Goal: Ask a question

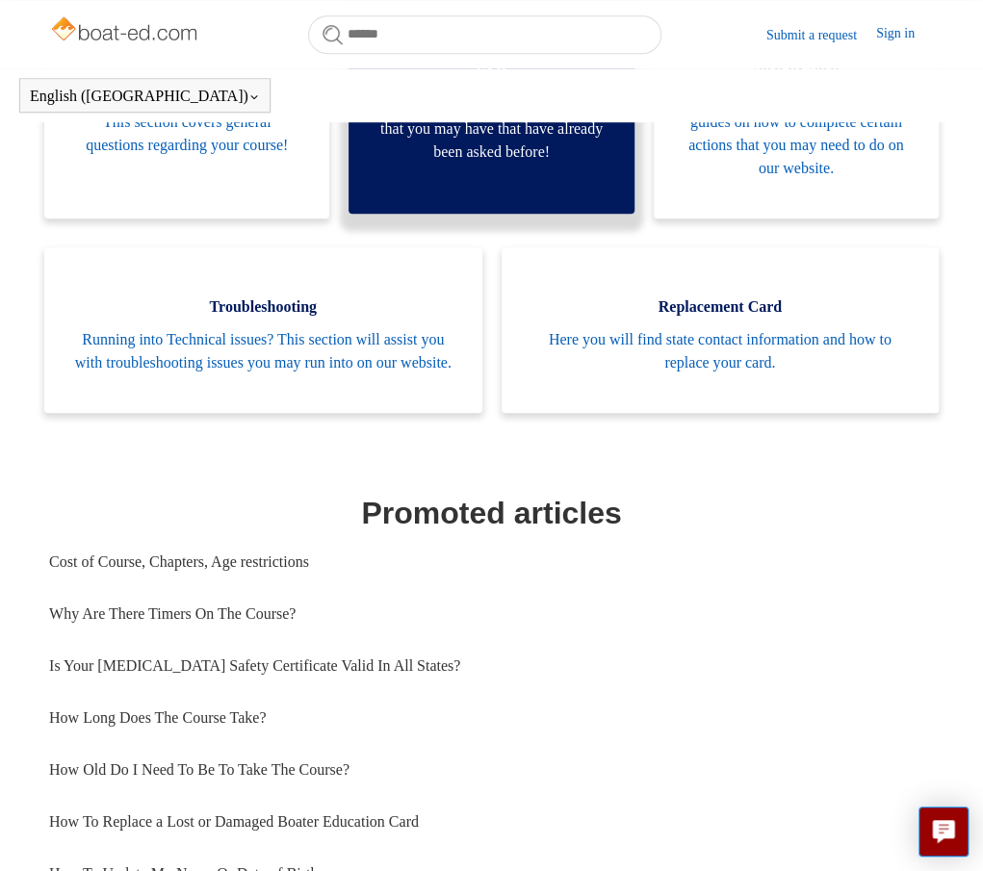
scroll to position [524, 0]
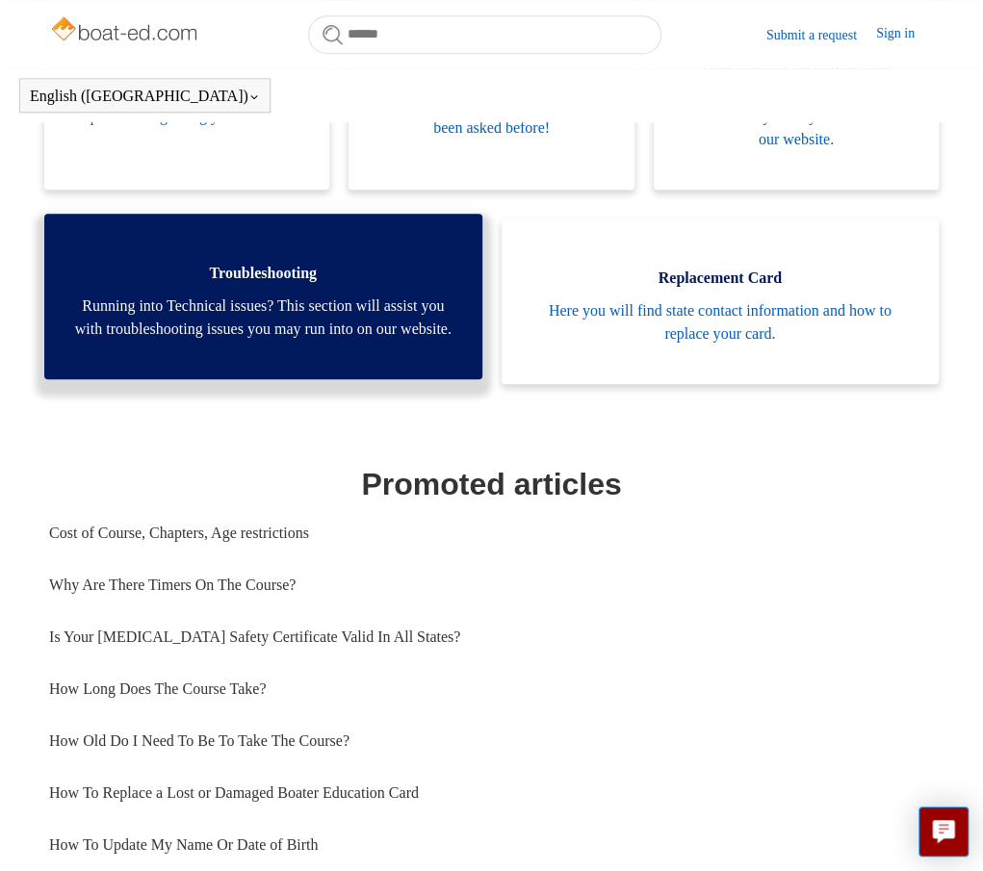
click at [248, 308] on span "Running into Technical issues? This section will assist you with troubleshootin…" at bounding box center [262, 318] width 379 height 46
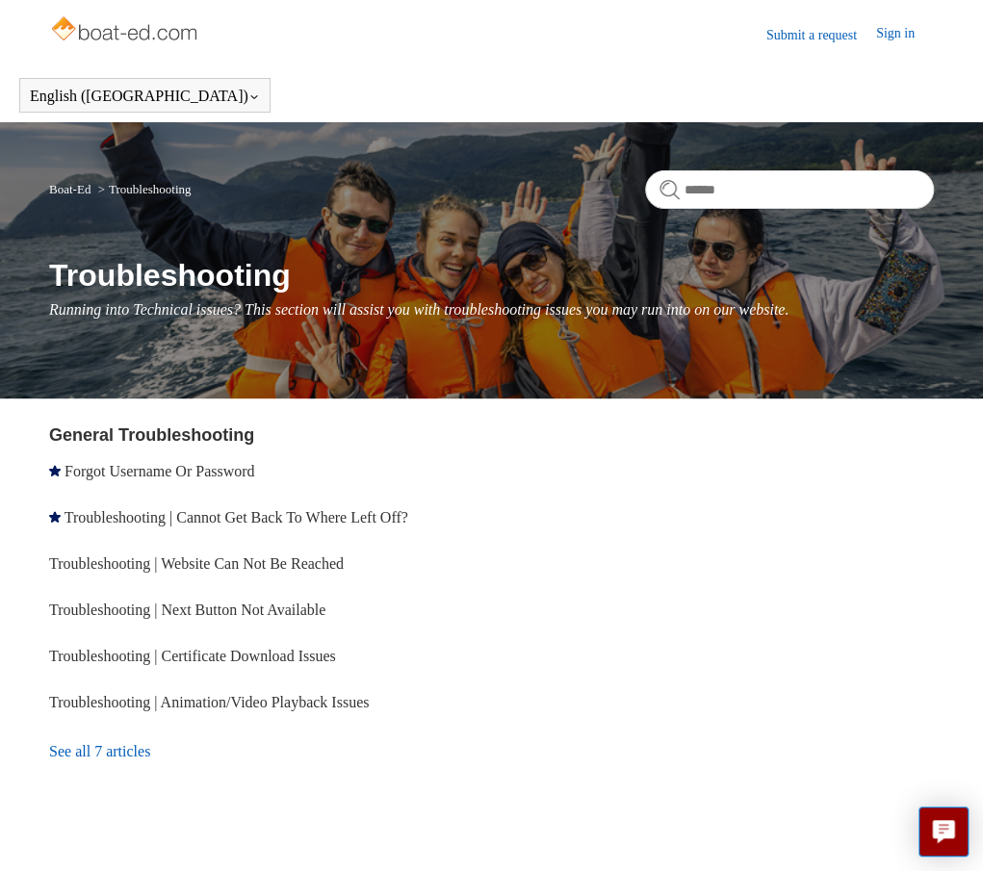
click at [798, 38] on link "Submit a request" at bounding box center [821, 35] width 110 height 20
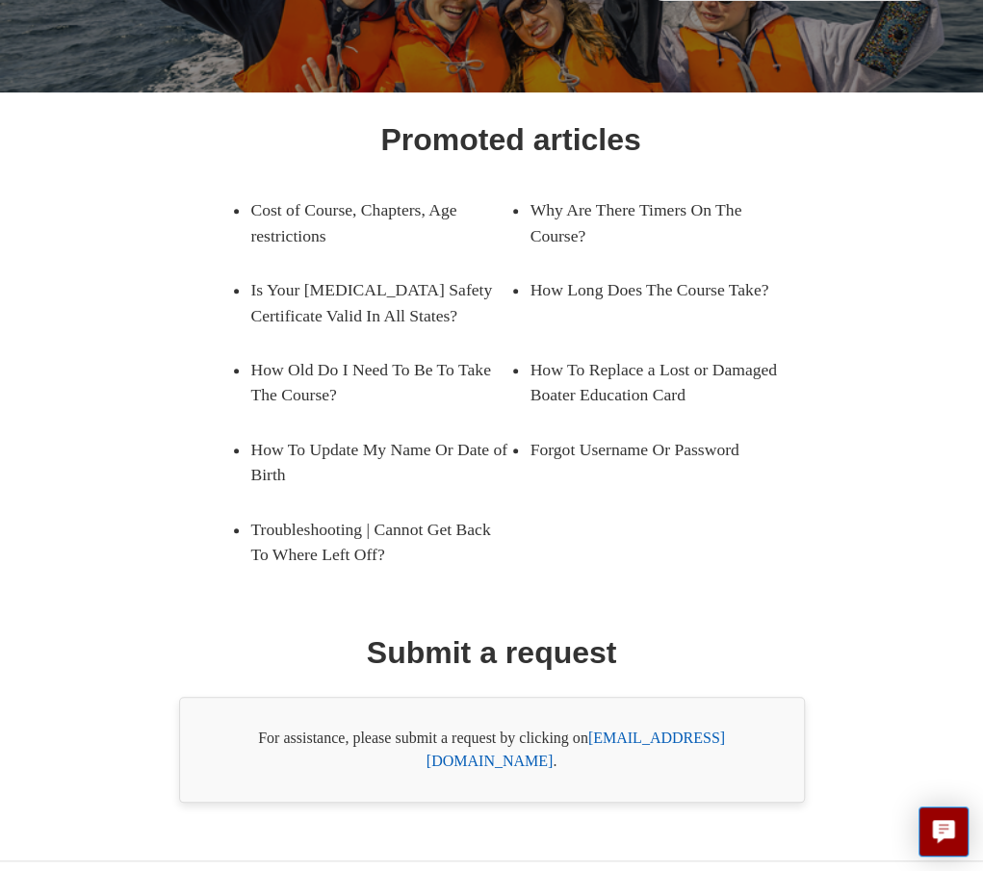
scroll to position [216, 0]
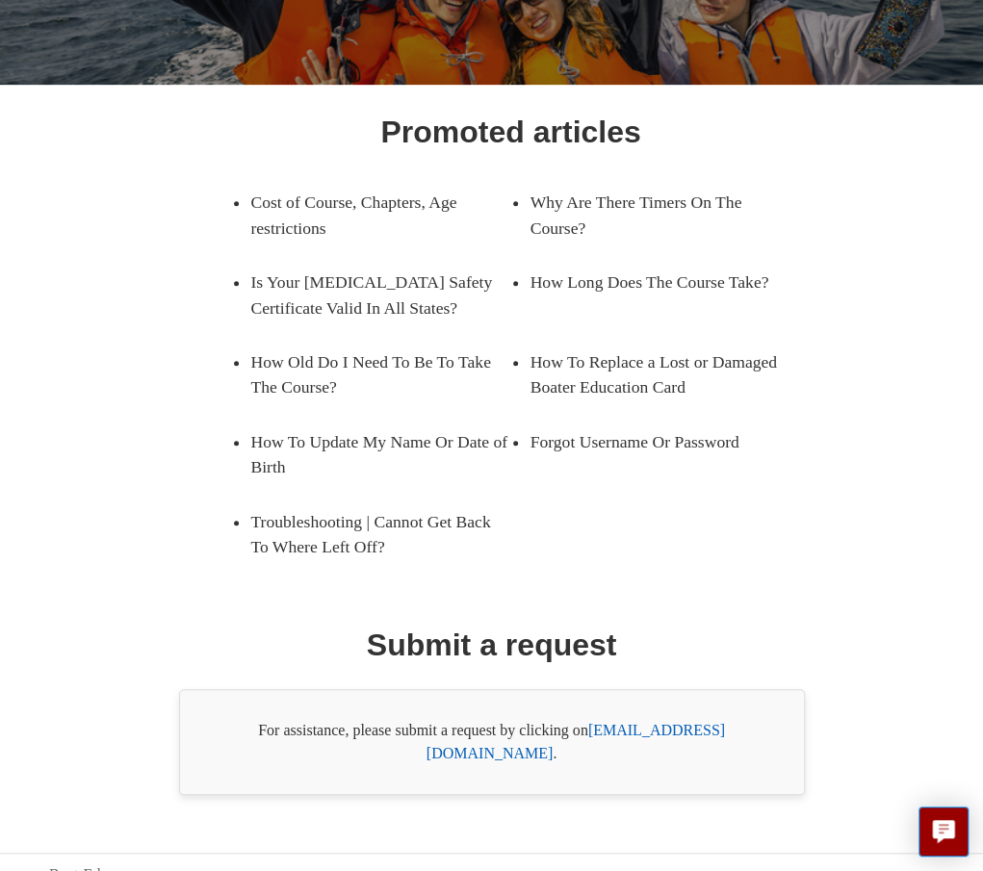
click at [699, 722] on link "[EMAIL_ADDRESS][DOMAIN_NAME]" at bounding box center [575, 741] width 298 height 39
click at [570, 122] on h1 "Promoted articles" at bounding box center [510, 132] width 260 height 46
